Goal: Information Seeking & Learning: Check status

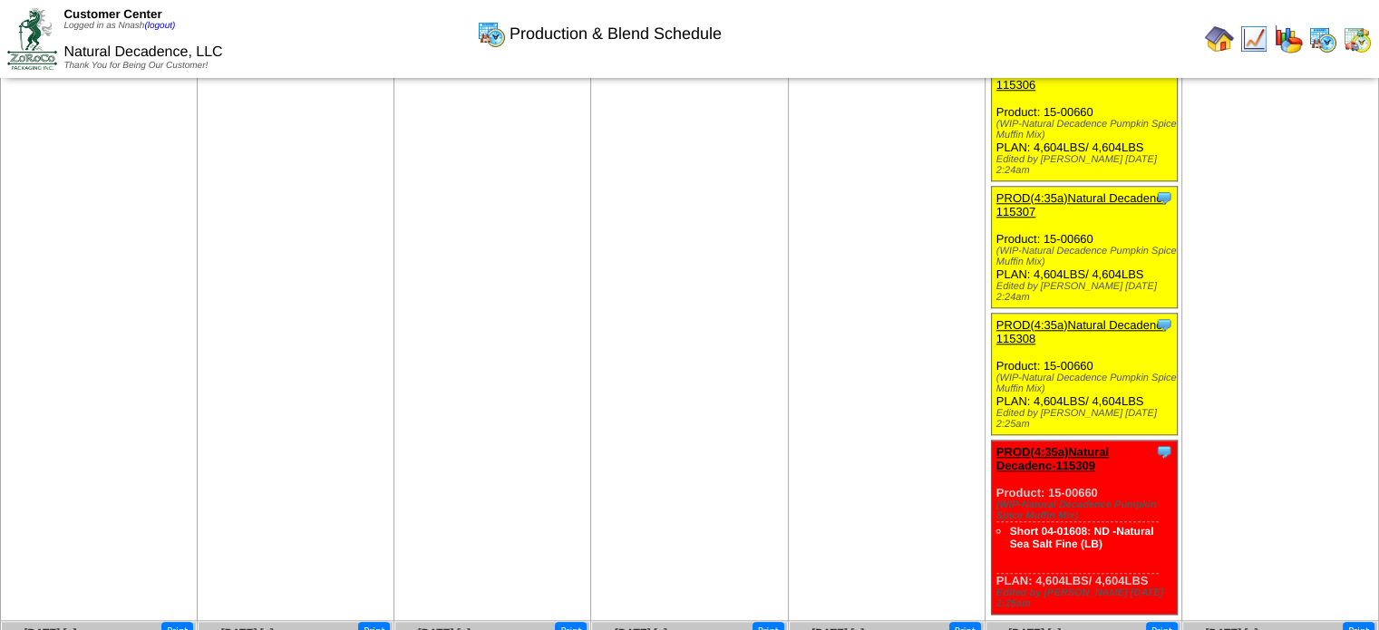
scroll to position [1912, 0]
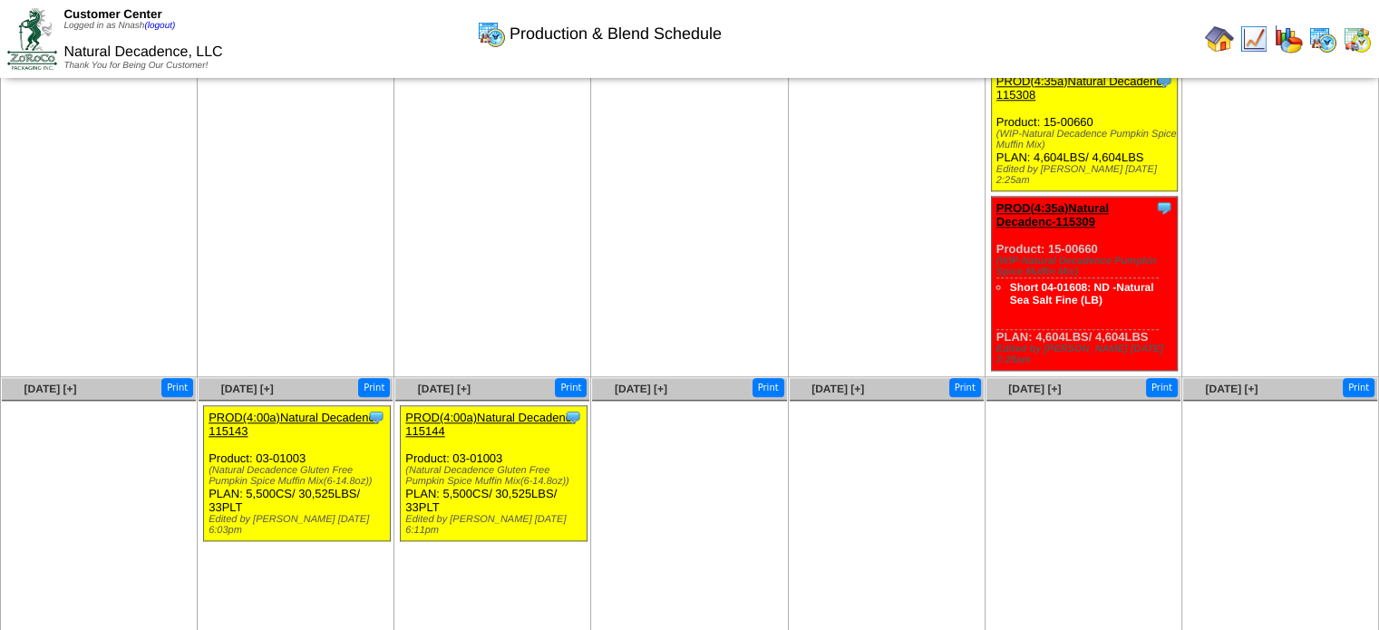
click at [1201, 39] on div at bounding box center [1035, 39] width 684 height 36
click at [1228, 40] on img at bounding box center [1219, 38] width 29 height 29
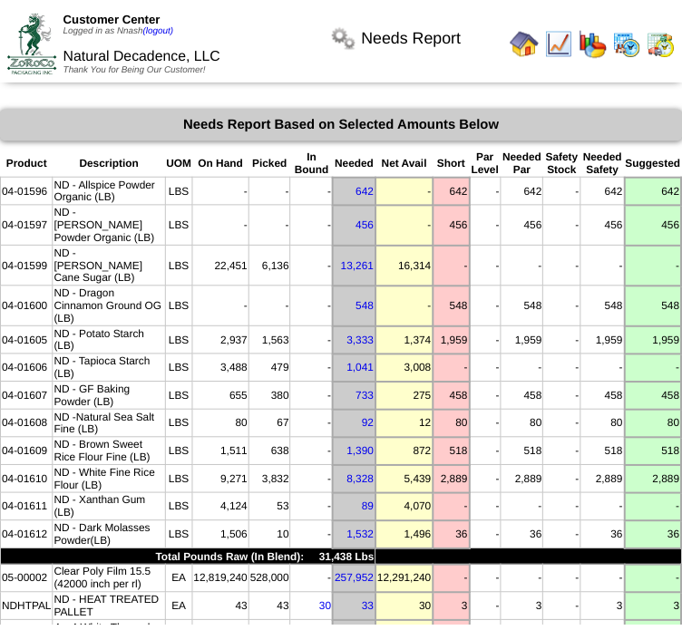
scroll to position [22, 0]
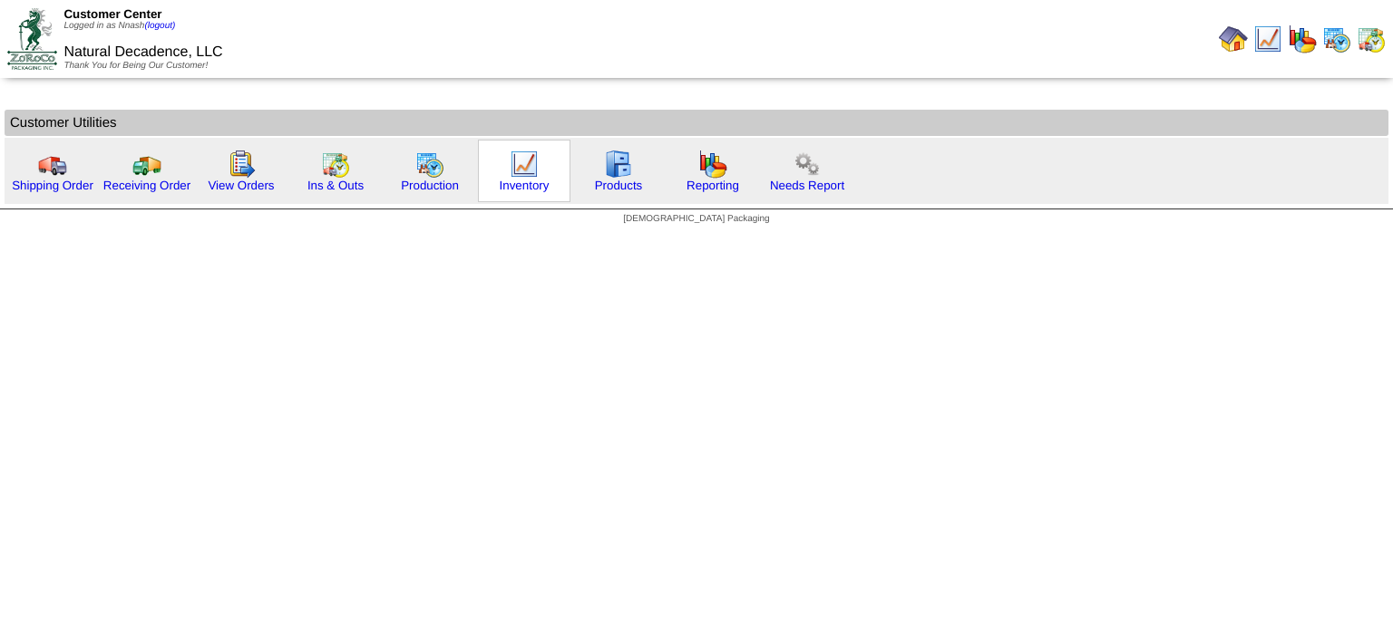
click at [529, 163] on img at bounding box center [524, 164] width 29 height 29
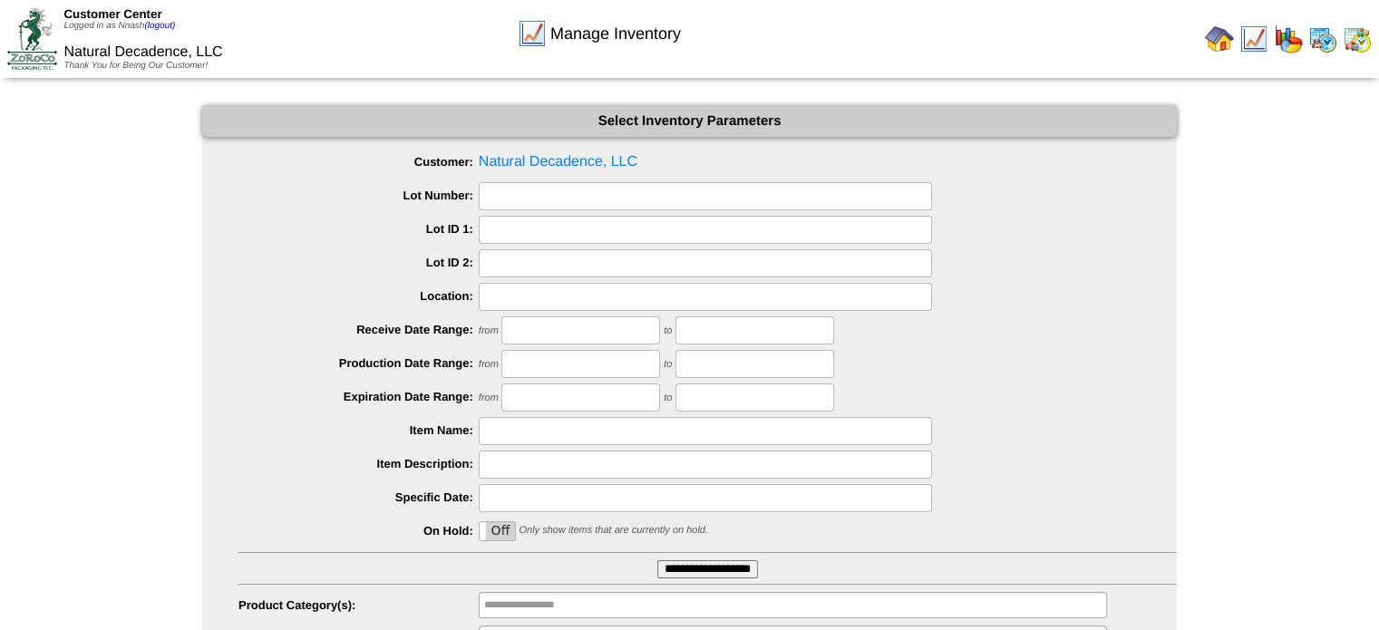
scroll to position [88, 0]
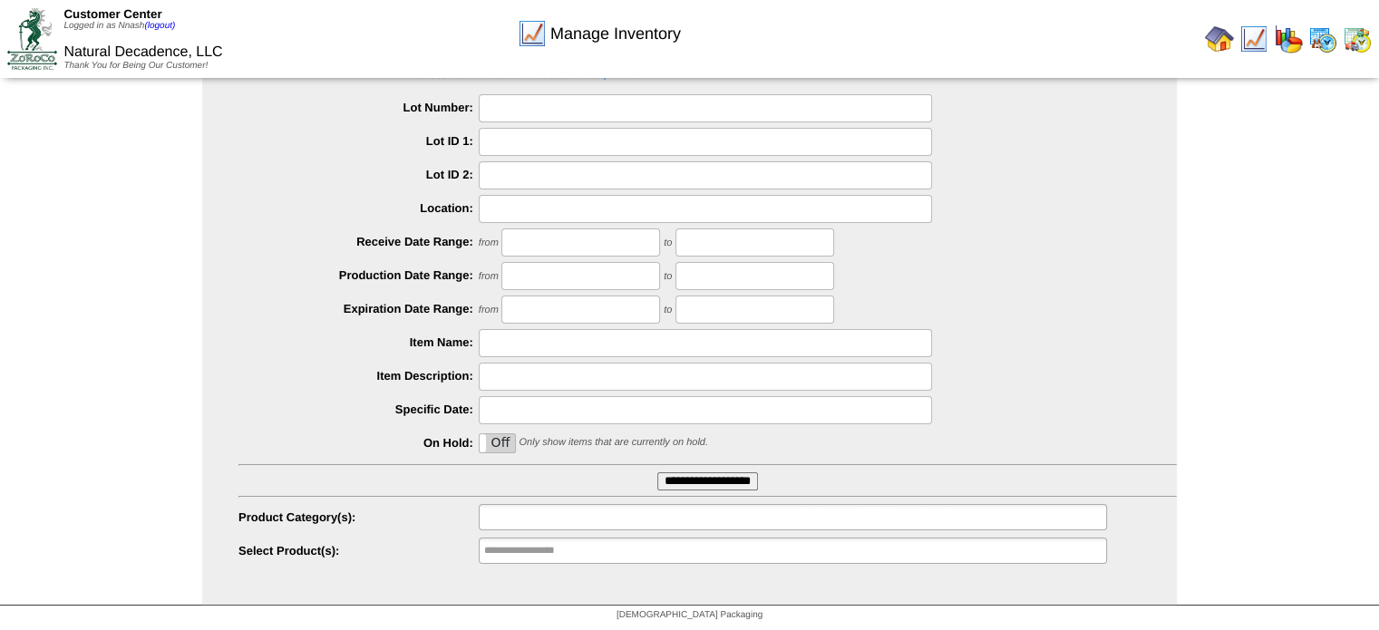
click at [581, 505] on li at bounding box center [542, 517] width 116 height 24
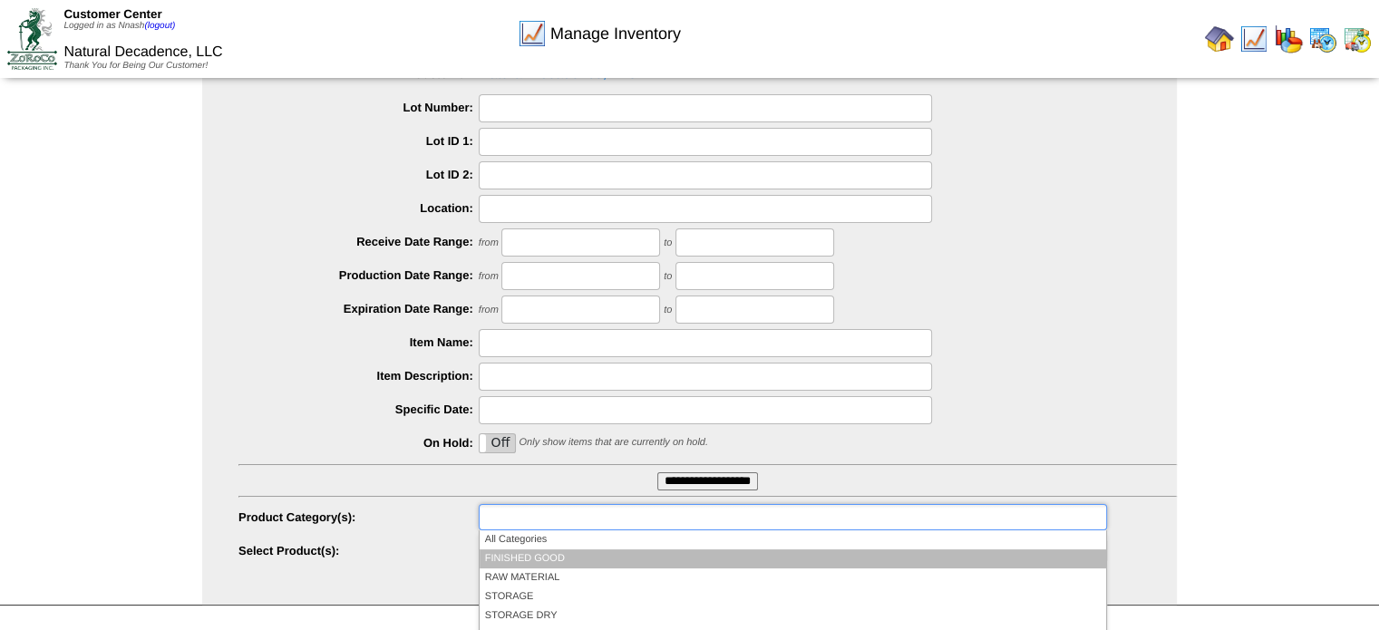
click at [520, 558] on li "FINISHED GOOD" at bounding box center [793, 558] width 626 height 19
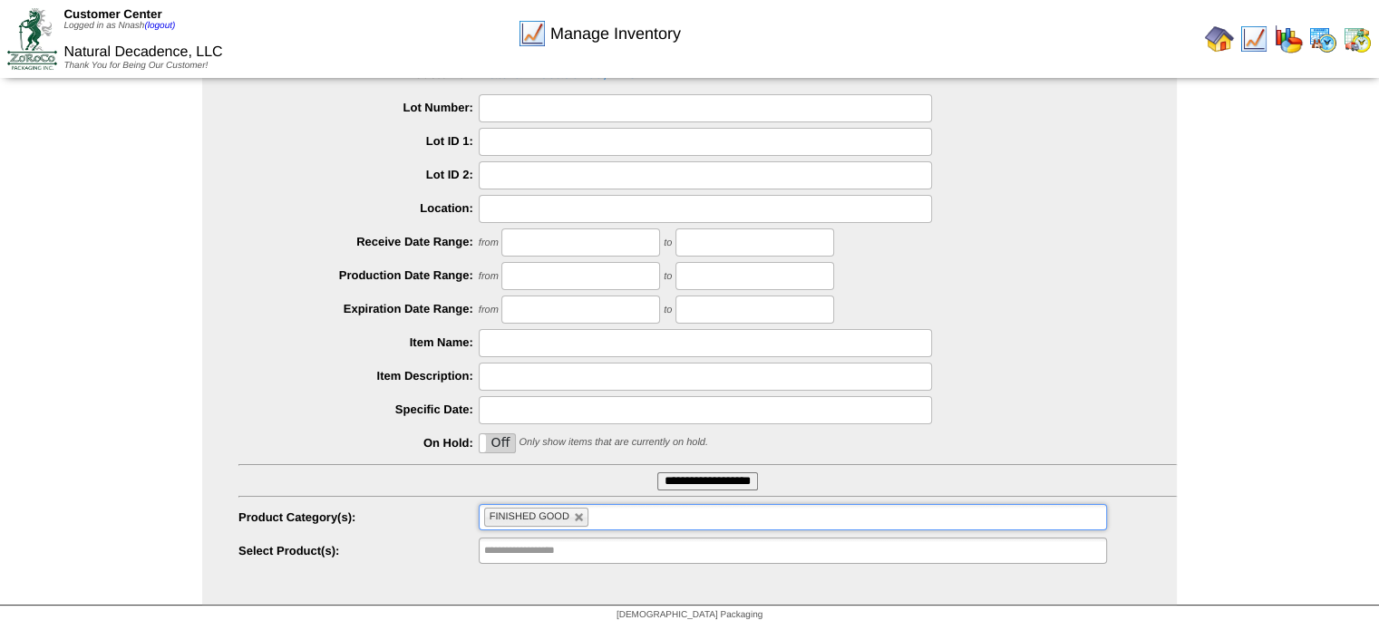
scroll to position [206, 0]
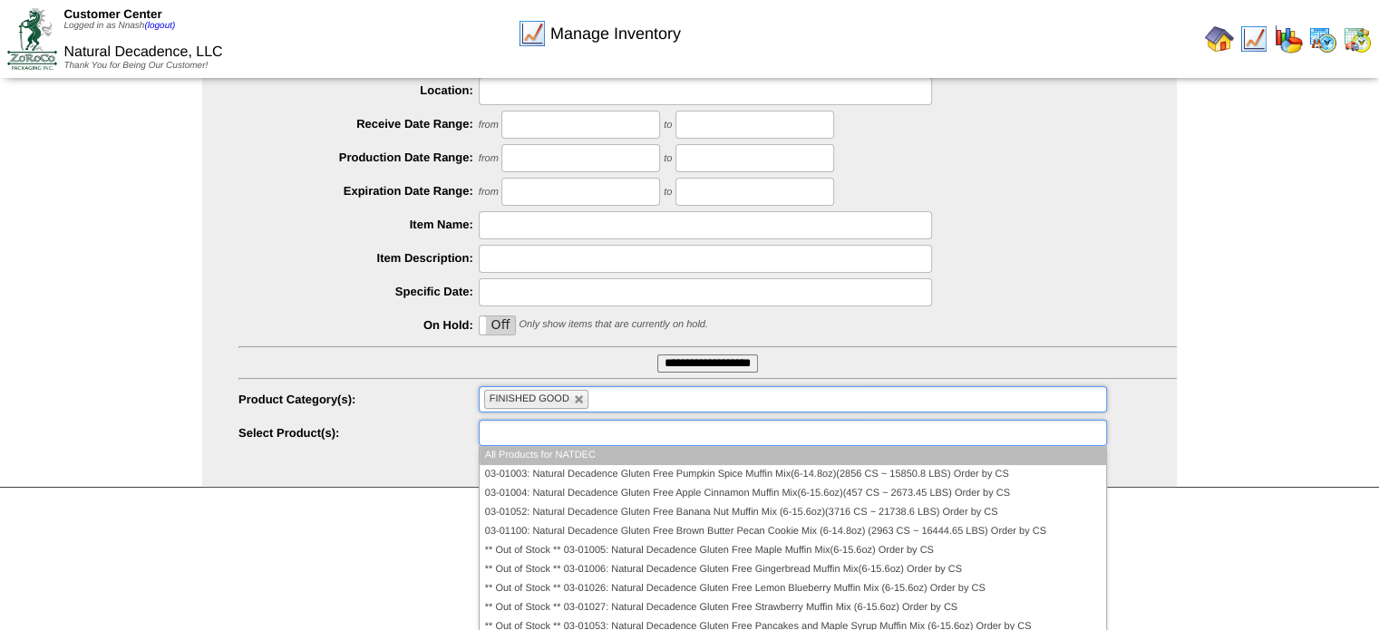
click at [597, 432] on input "text" at bounding box center [542, 433] width 116 height 23
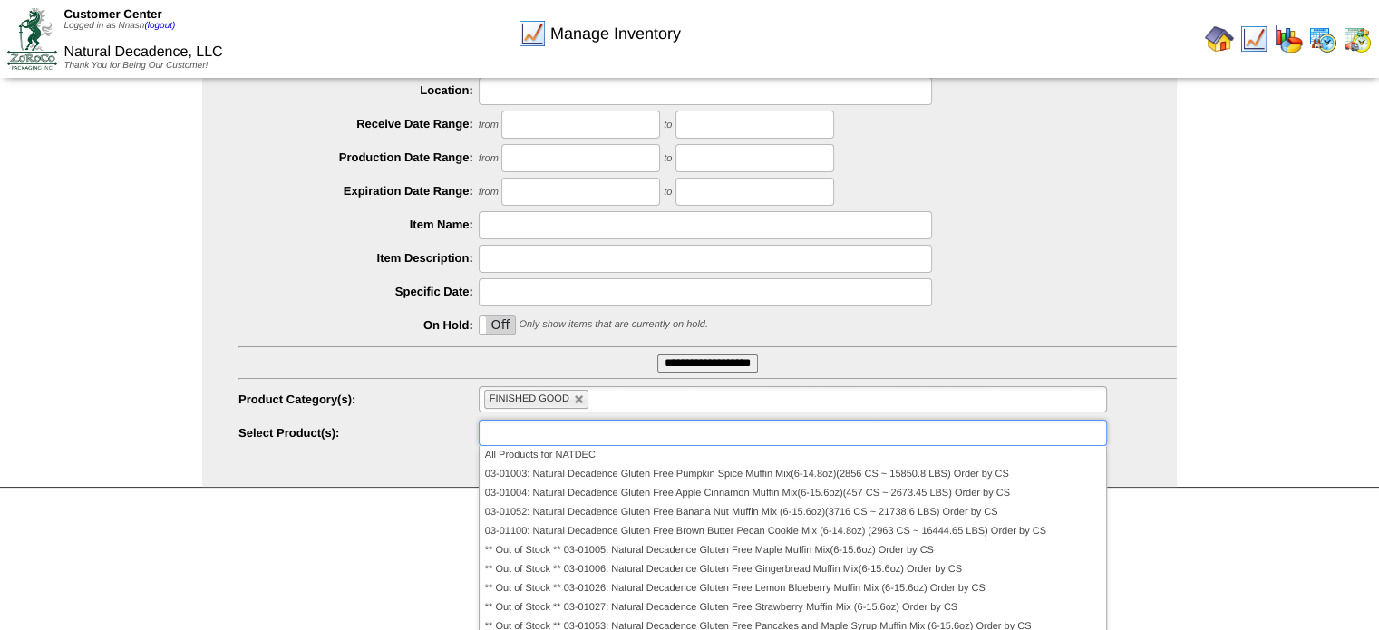
click at [1348, 36] on img at bounding box center [1357, 38] width 29 height 29
type input "**********"
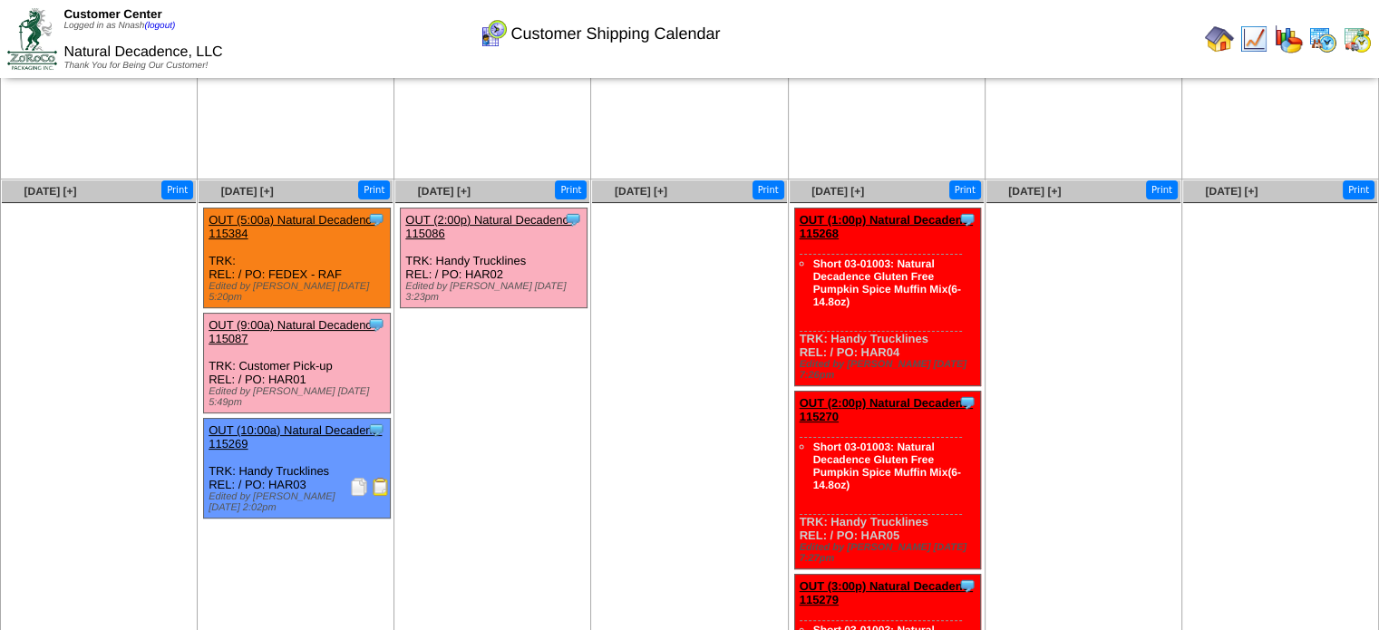
scroll to position [256, 0]
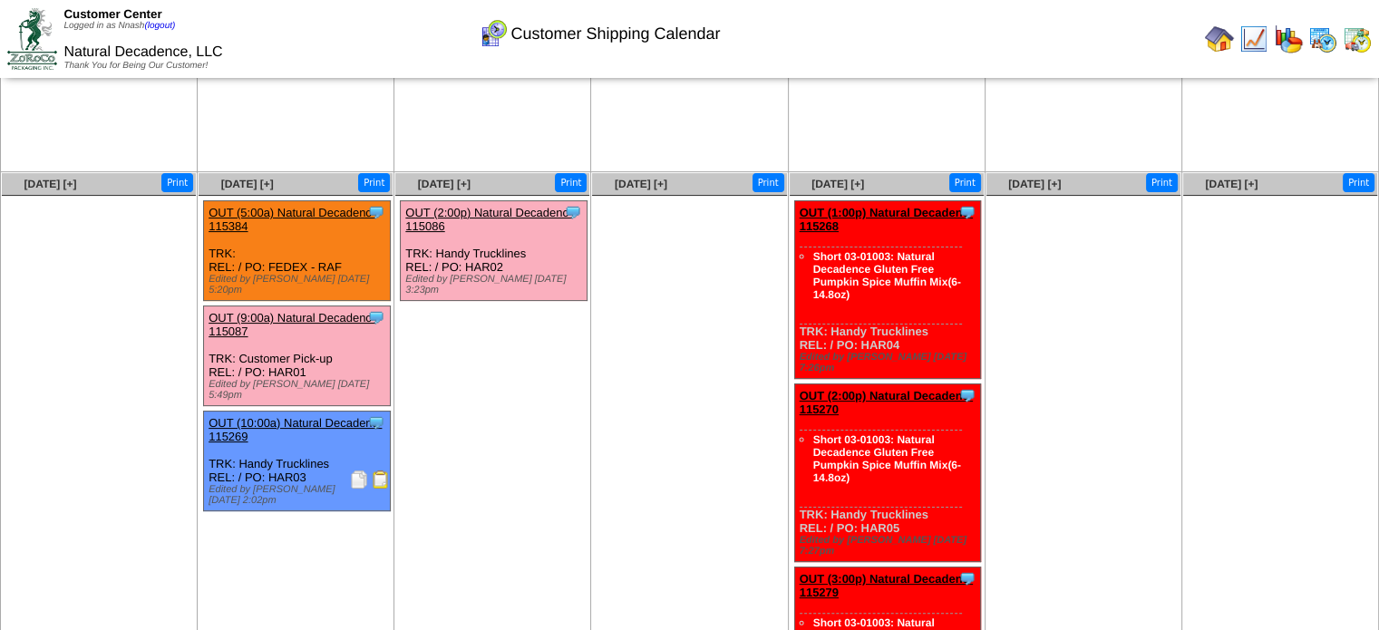
click at [1323, 39] on img at bounding box center [1322, 38] width 29 height 29
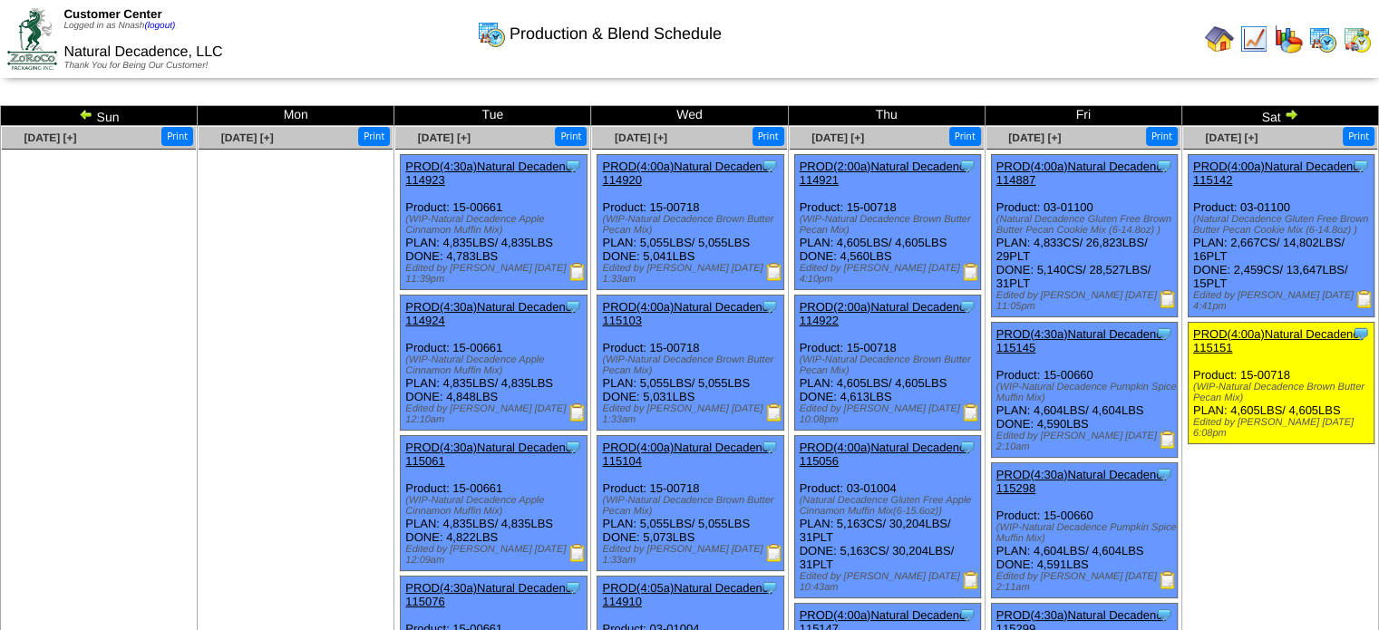
click at [1367, 47] on img at bounding box center [1357, 38] width 29 height 29
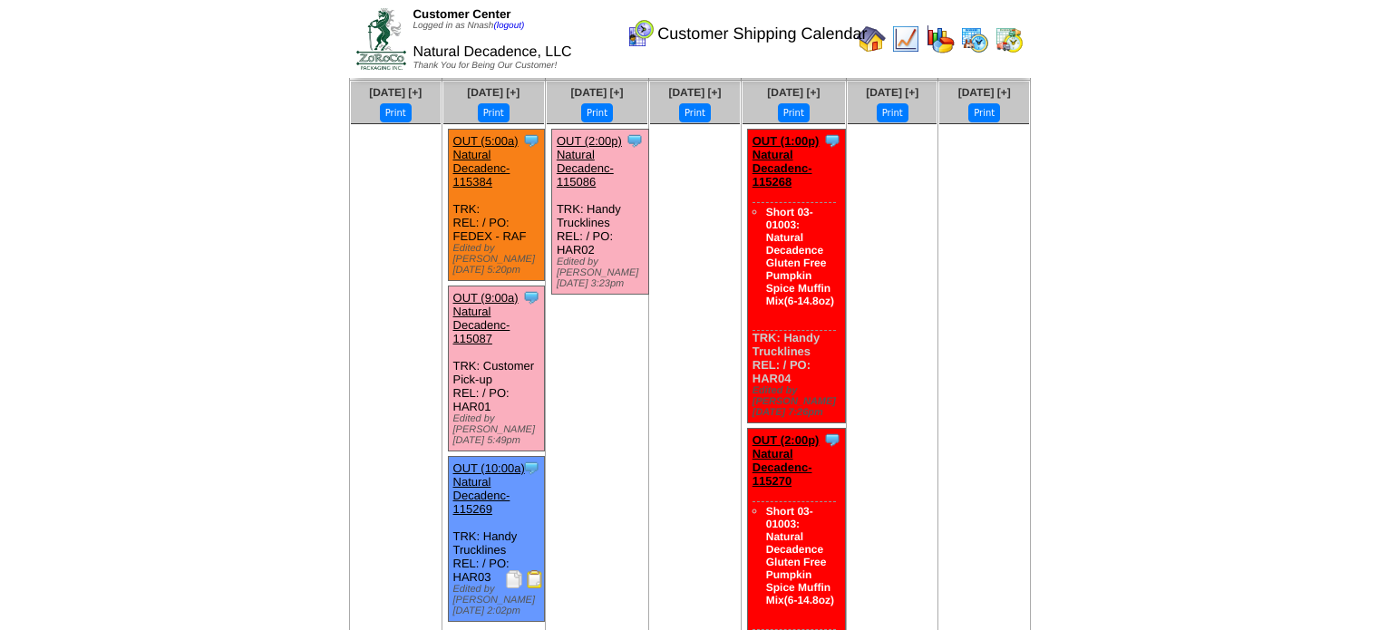
scroll to position [348, 0]
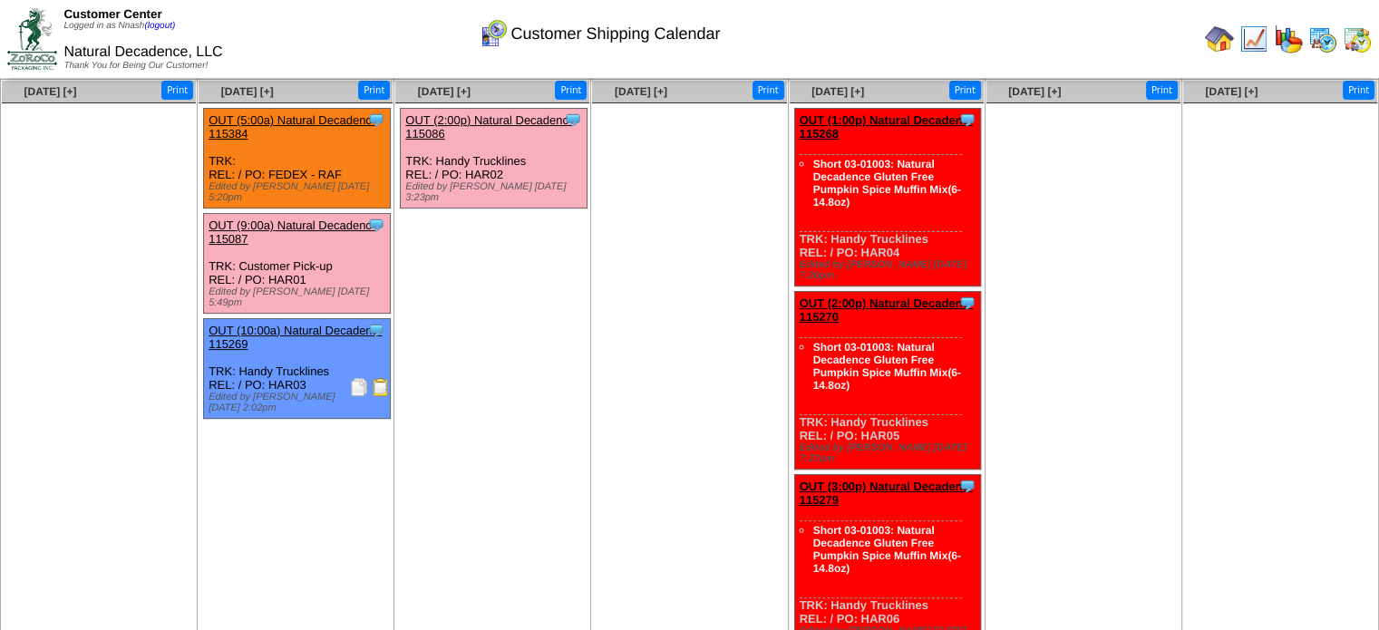
click at [1227, 44] on img at bounding box center [1219, 38] width 29 height 29
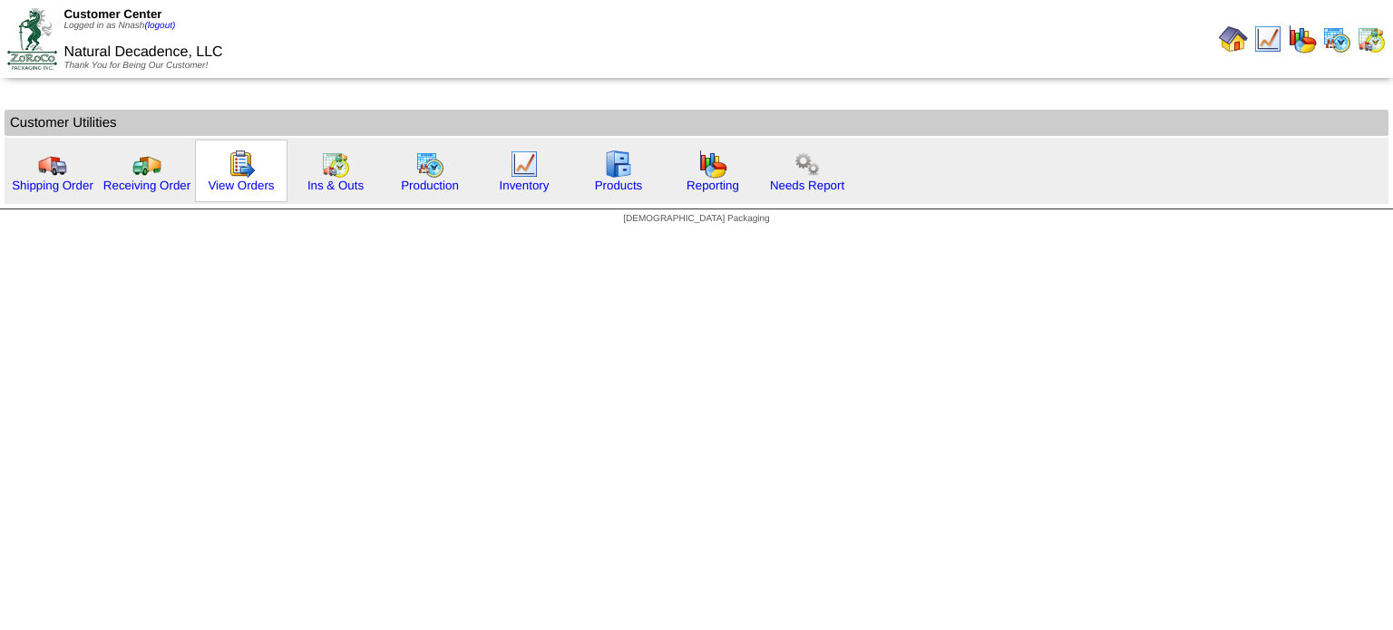
click at [255, 170] on div "View Orders" at bounding box center [241, 171] width 92 height 63
click at [232, 167] on img at bounding box center [241, 164] width 29 height 29
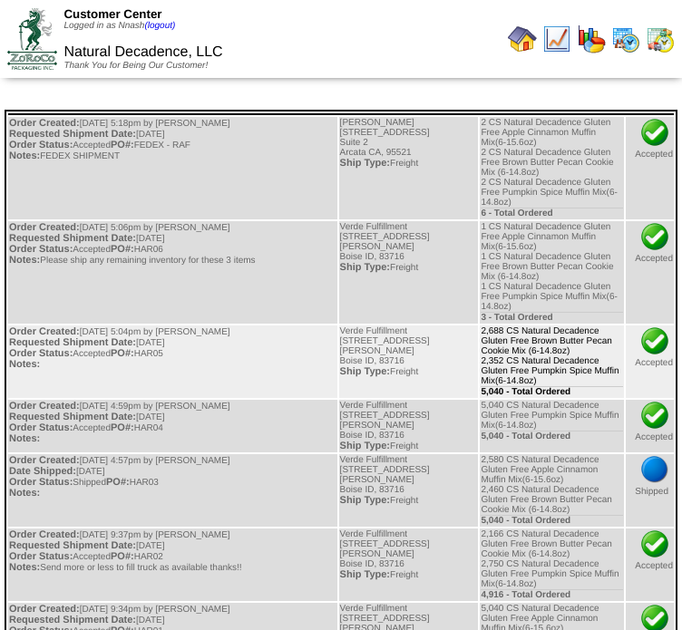
drag, startPoint x: 512, startPoint y: 359, endPoint x: 515, endPoint y: 346, distance: 13.0
click at [515, 346] on td "2,688 CS Natural Decadence Gluten Free Brown Butter Pecan Cookie Mix (6-14.8oz)…" at bounding box center [552, 361] width 144 height 73
copy td "Natural Decadence Gluten Free Pumpkin Spice Muffin Mix(6-14.8oz)"
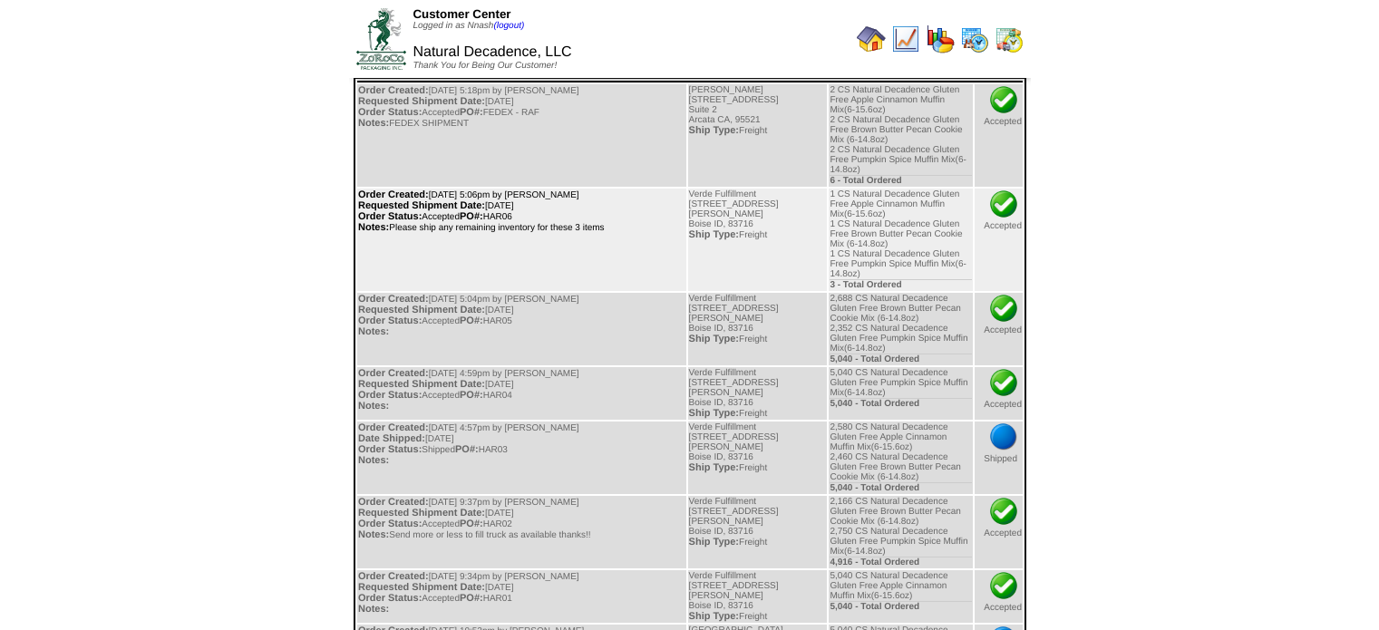
scroll to position [16, 0]
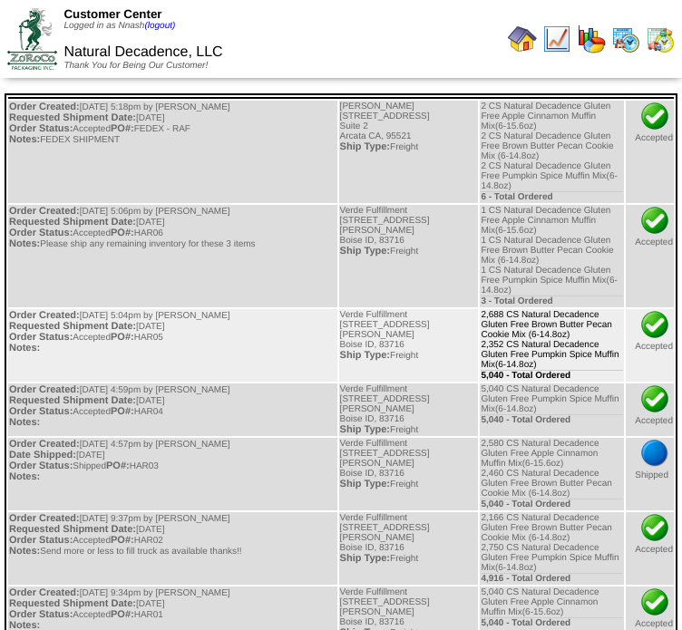
click at [514, 344] on td "2,688 CS Natural Decadence Gluten Free Brown Butter Pecan Cookie Mix (6-14.8oz)…" at bounding box center [552, 345] width 144 height 73
drag, startPoint x: 504, startPoint y: 345, endPoint x: 515, endPoint y: 325, distance: 22.7
click at [515, 325] on td "2,688 CS Natural Decadence Gluten Free Brown Butter Pecan Cookie Mix (6-14.8oz)…" at bounding box center [552, 345] width 144 height 73
copy td "Natural Decadence Gluten Free Pumpkin Spice Muffin Mix(6-14.8oz)"
